Goal: Task Accomplishment & Management: Manage account settings

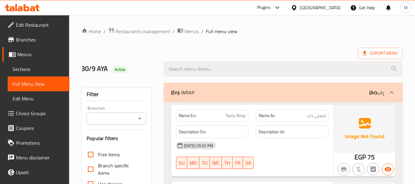
click at [300, 9] on div at bounding box center [295, 7] width 9 height 7
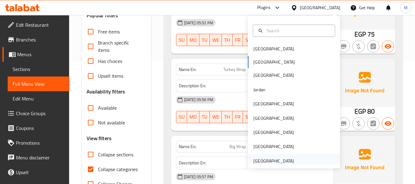
scroll to position [123, 0]
click at [272, 158] on div "[GEOGRAPHIC_DATA]" at bounding box center [273, 161] width 41 height 7
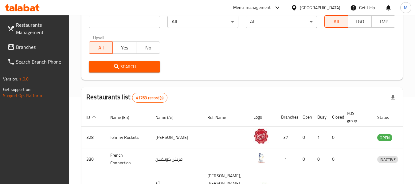
scroll to position [61, 0]
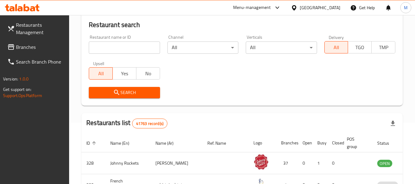
drag, startPoint x: 129, startPoint y: 39, endPoint x: 127, endPoint y: 45, distance: 6.0
click at [128, 39] on div "Restaurant name or ID Restaurant name or ID" at bounding box center [124, 44] width 71 height 19
click at [127, 45] on input "search" at bounding box center [124, 47] width 71 height 12
paste input "Shawarma Al Sham"
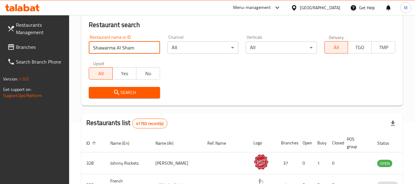
type input "Shawarma Al Sham"
click at [117, 92] on icon "submit" at bounding box center [116, 92] width 7 height 7
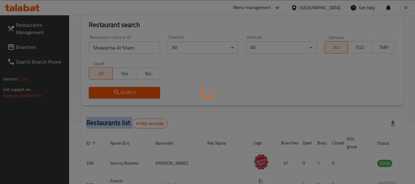
drag, startPoint x: 117, startPoint y: 92, endPoint x: 292, endPoint y: 147, distance: 183.7
click at [117, 93] on div at bounding box center [207, 92] width 415 height 184
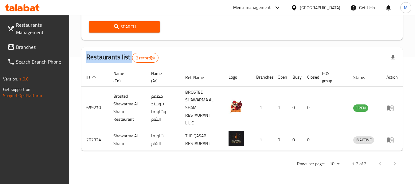
scroll to position [127, 0]
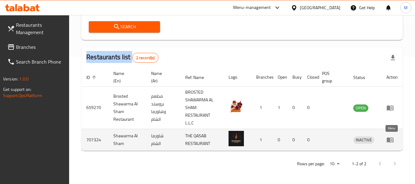
click at [389, 138] on icon "enhanced table" at bounding box center [390, 140] width 7 height 5
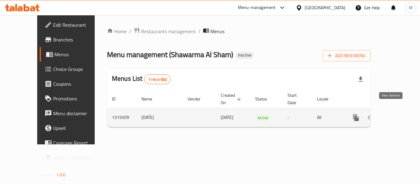
click at [397, 115] on icon "enhanced table" at bounding box center [400, 118] width 6 height 6
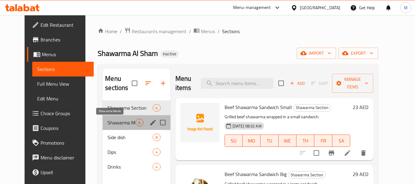
click at [119, 121] on span "Shawarma Meals" at bounding box center [121, 122] width 28 height 7
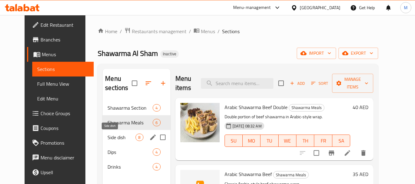
click at [113, 137] on span "Side dish" at bounding box center [121, 137] width 28 height 7
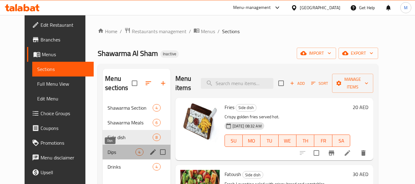
click at [112, 148] on span "Dips" at bounding box center [121, 151] width 28 height 7
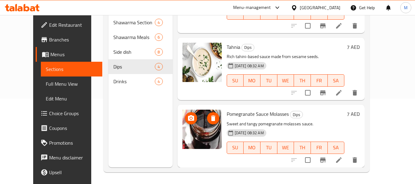
scroll to position [86, 0]
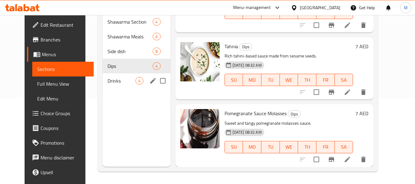
click at [104, 85] on div "Drinks 4" at bounding box center [137, 80] width 68 height 15
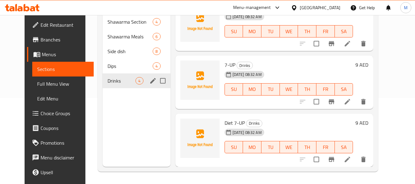
scroll to position [72, 0]
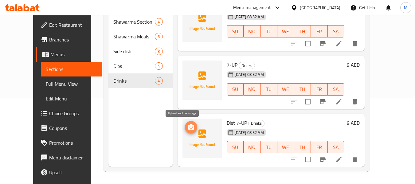
click at [187, 127] on icon "upload picture" at bounding box center [190, 126] width 7 height 7
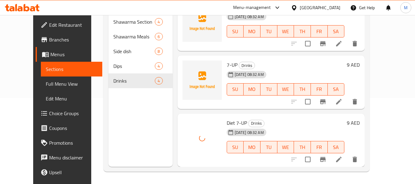
scroll to position [11, 0]
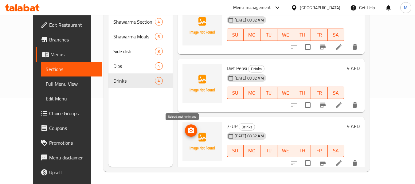
click at [188, 131] on icon "upload picture" at bounding box center [191, 130] width 6 height 6
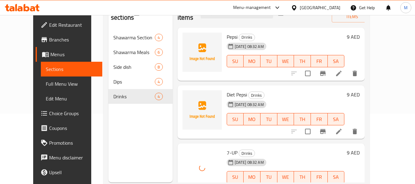
scroll to position [55, 0]
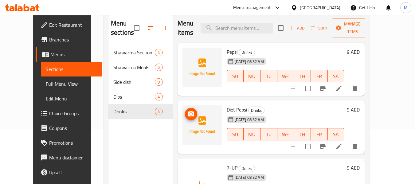
click at [188, 116] on icon "upload picture" at bounding box center [191, 114] width 6 height 6
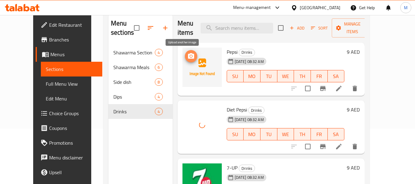
click at [187, 57] on icon "upload picture" at bounding box center [190, 56] width 7 height 7
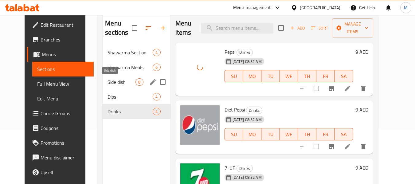
click at [109, 85] on span "Side dish" at bounding box center [121, 81] width 28 height 7
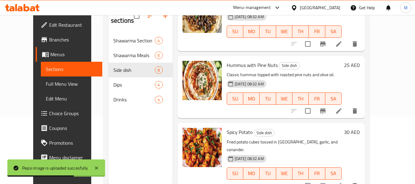
scroll to position [86, 0]
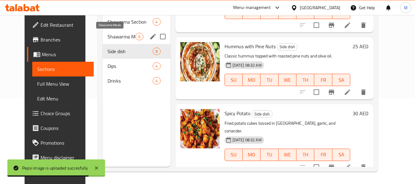
click at [109, 35] on span "Shawarma Meals" at bounding box center [121, 36] width 28 height 7
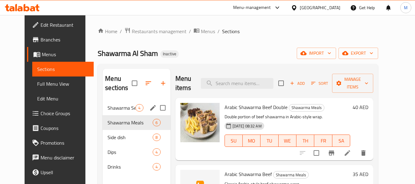
click at [123, 113] on div "Shawarma Section 4" at bounding box center [137, 107] width 68 height 15
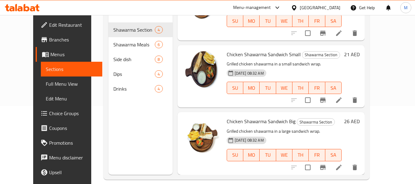
scroll to position [86, 0]
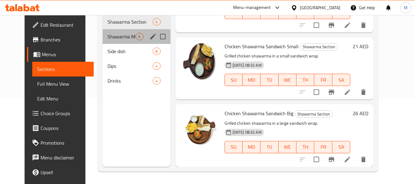
click at [120, 30] on div "Shawarma Meals 6" at bounding box center [137, 36] width 68 height 15
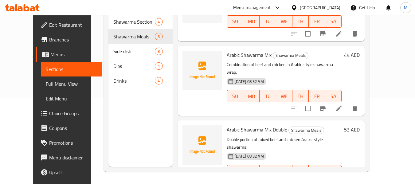
scroll to position [243, 0]
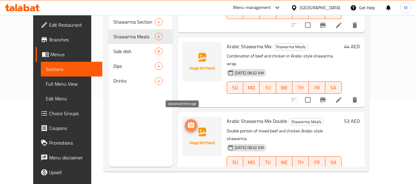
click at [188, 122] on icon "upload picture" at bounding box center [191, 125] width 6 height 6
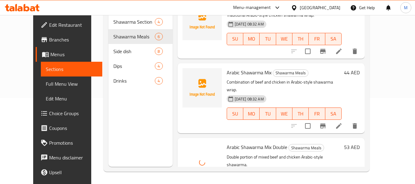
scroll to position [182, 0]
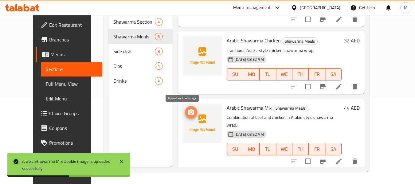
click at [190, 111] on circle "upload picture" at bounding box center [191, 112] width 2 height 2
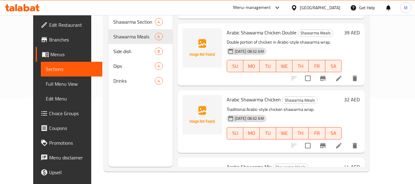
scroll to position [120, 0]
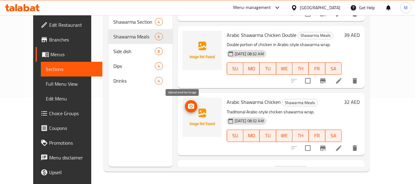
click at [185, 105] on span "upload picture" at bounding box center [191, 106] width 12 height 7
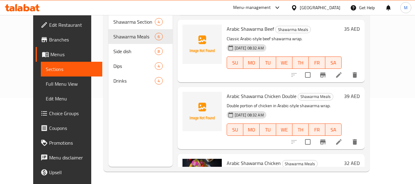
scroll to position [59, 0]
click at [187, 99] on icon "upload picture" at bounding box center [190, 100] width 7 height 7
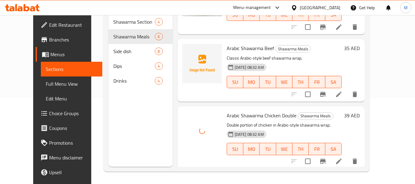
scroll to position [0, 0]
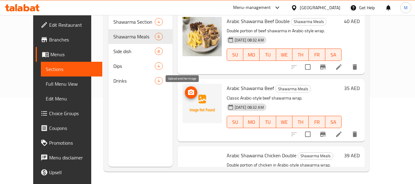
click at [190, 93] on circle "upload picture" at bounding box center [191, 93] width 2 height 2
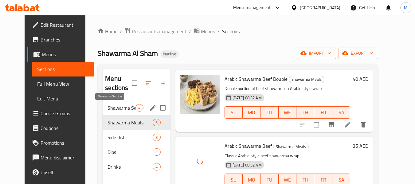
click at [107, 107] on span "Shawarma Section" at bounding box center [121, 107] width 28 height 7
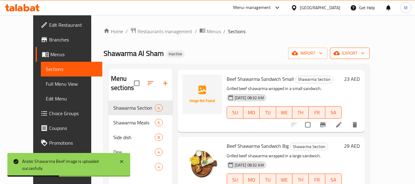
click at [365, 50] on span "export" at bounding box center [350, 53] width 30 height 8
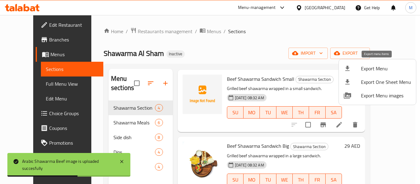
click at [369, 68] on span "Export Menu" at bounding box center [386, 68] width 50 height 7
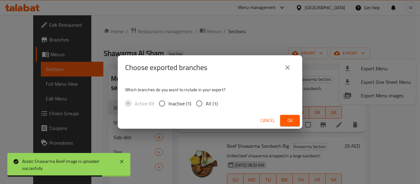
click at [205, 101] on span "All (1)" at bounding box center [211, 103] width 12 height 7
click at [205, 101] on input "All (1)" at bounding box center [199, 103] width 13 height 13
radio input "true"
click at [289, 117] on span "Ok" at bounding box center [290, 121] width 10 height 8
